Goal: Task Accomplishment & Management: Use online tool/utility

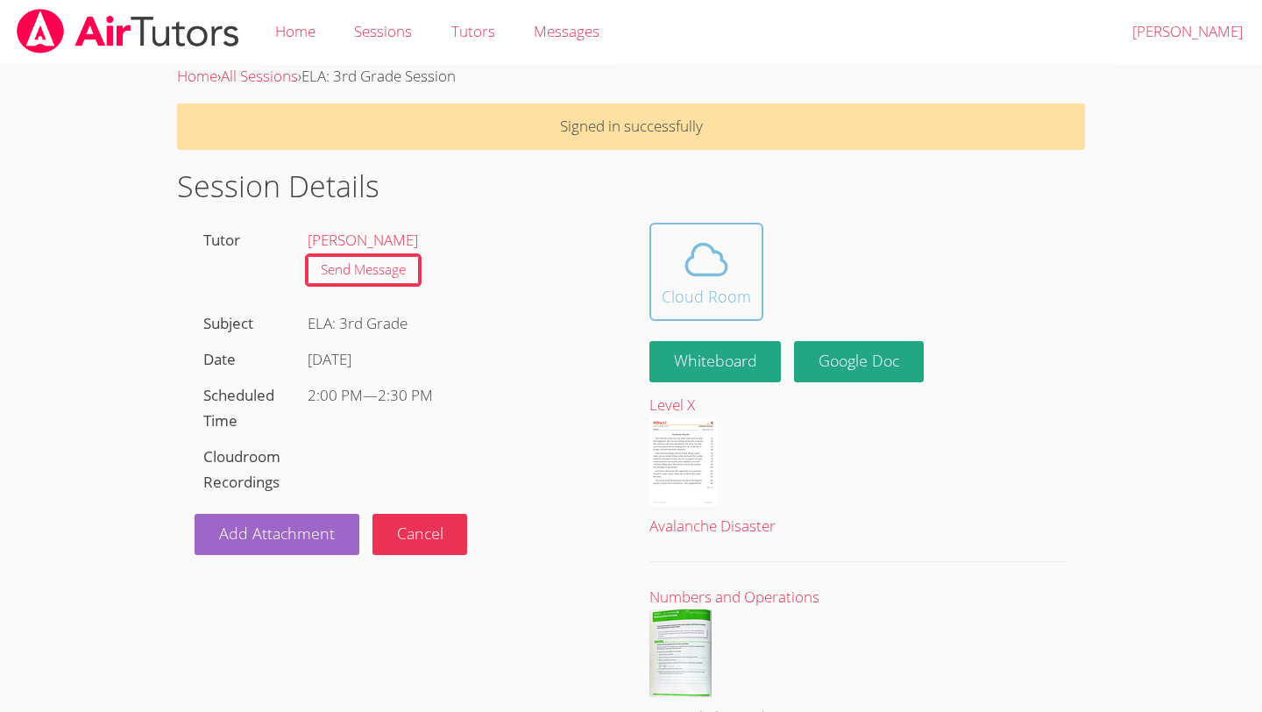
click at [698, 279] on icon at bounding box center [706, 259] width 49 height 49
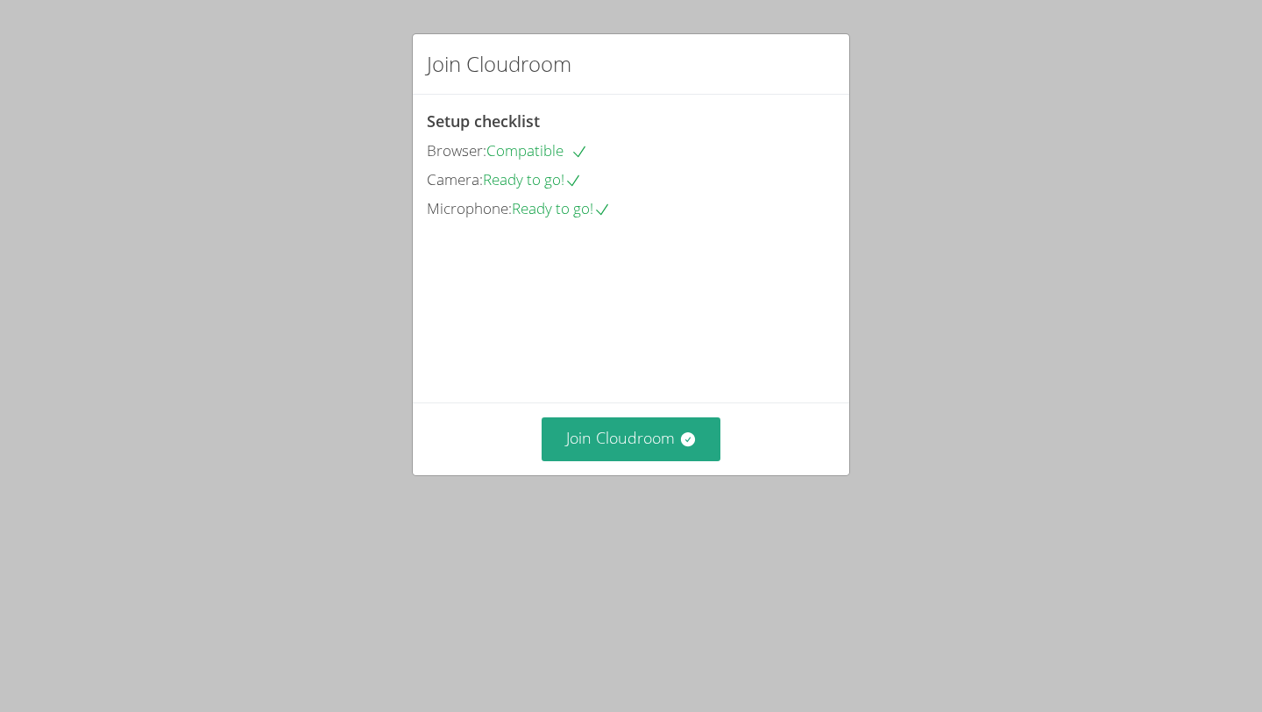
click at [690, 366] on video at bounding box center [558, 301] width 263 height 131
click at [662, 460] on button "Join Cloudroom" at bounding box center [632, 438] width 180 height 43
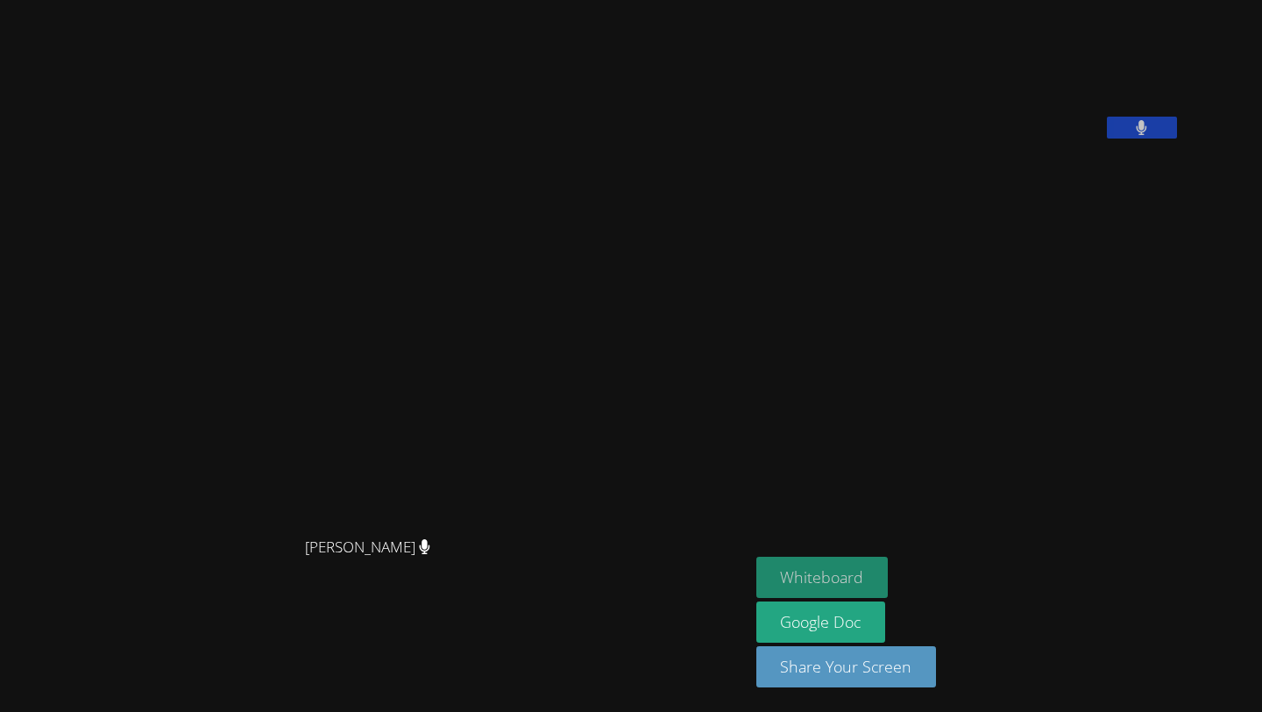
click at [871, 570] on button "Whiteboard" at bounding box center [822, 576] width 132 height 41
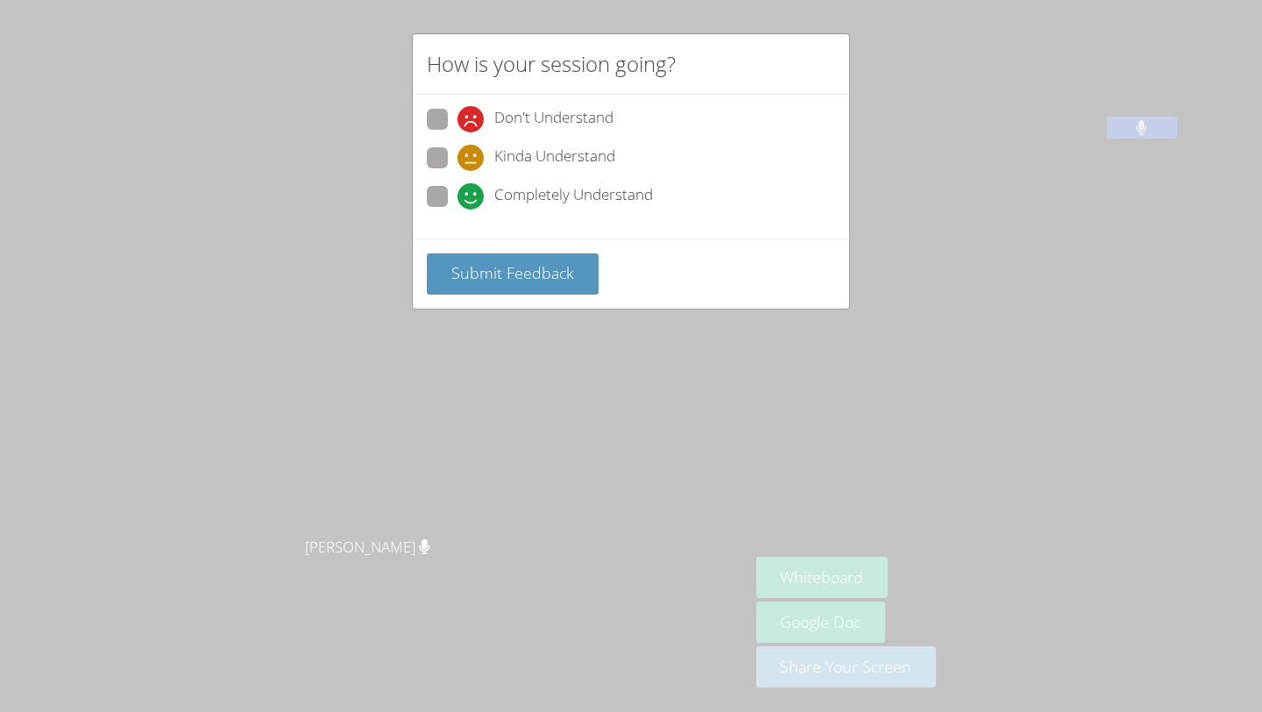
click at [548, 210] on div "Completely Understand" at bounding box center [631, 202] width 408 height 32
click at [549, 208] on span "Completely Understand" at bounding box center [573, 196] width 159 height 26
click at [472, 201] on input "Completely Understand" at bounding box center [464, 193] width 15 height 15
radio input "true"
click at [528, 278] on span "Submit Feedback" at bounding box center [512, 272] width 123 height 21
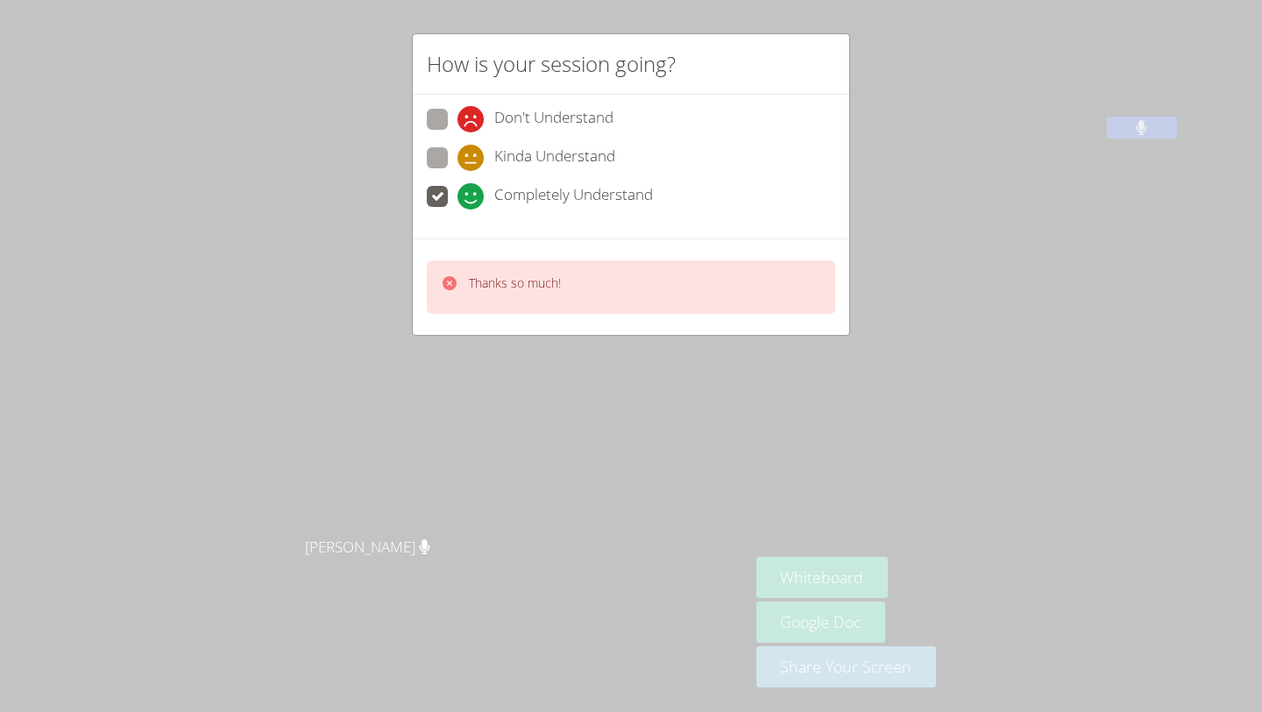
click at [536, 370] on div "How is your session going? Don't Understand Kinda Understand Completely Underst…" at bounding box center [631, 356] width 1262 height 712
